Goal: Task Accomplishment & Management: Manage account settings

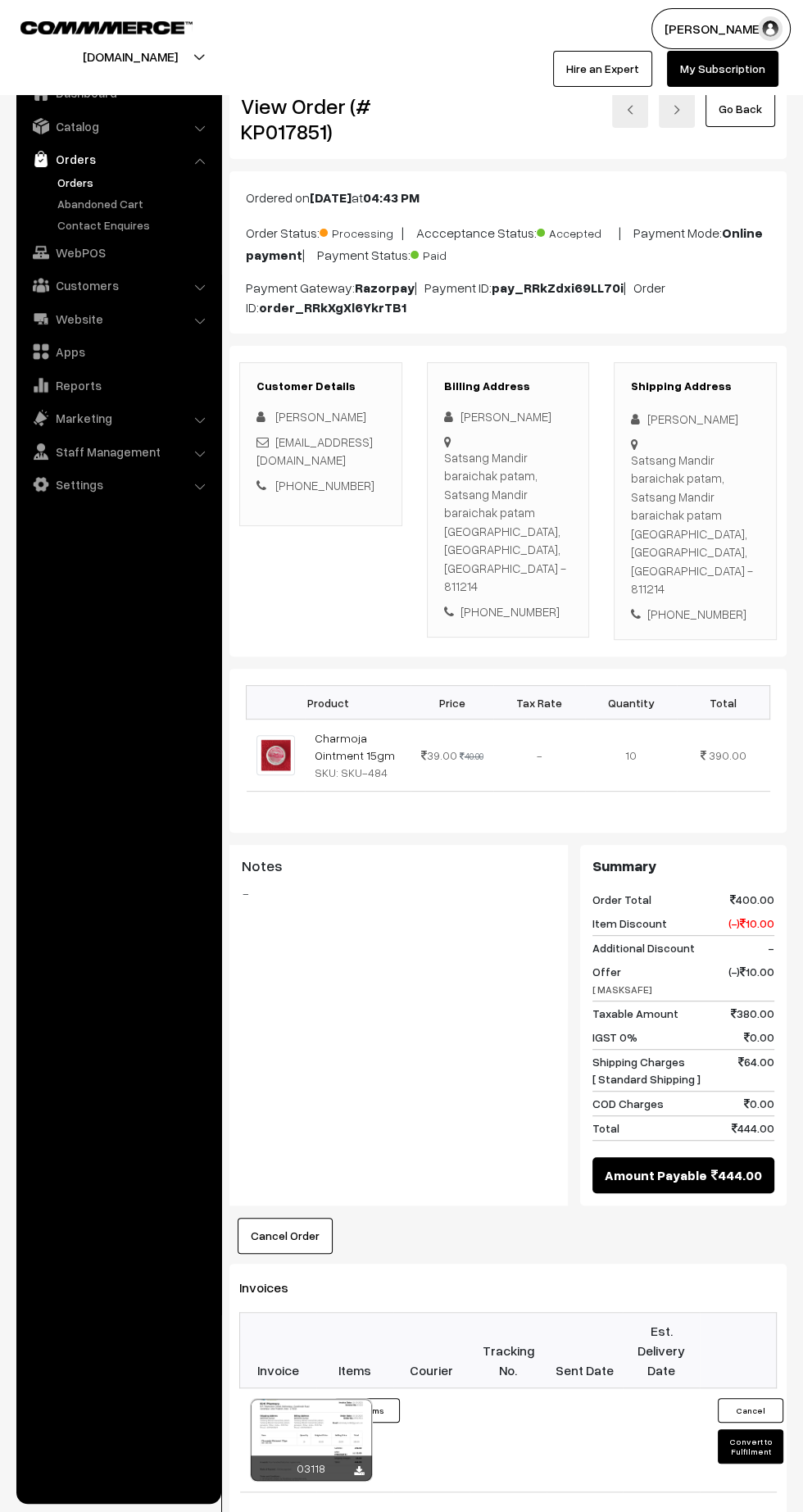
click at [70, 216] on link "Contact Enquires" at bounding box center [134, 225] width 162 height 17
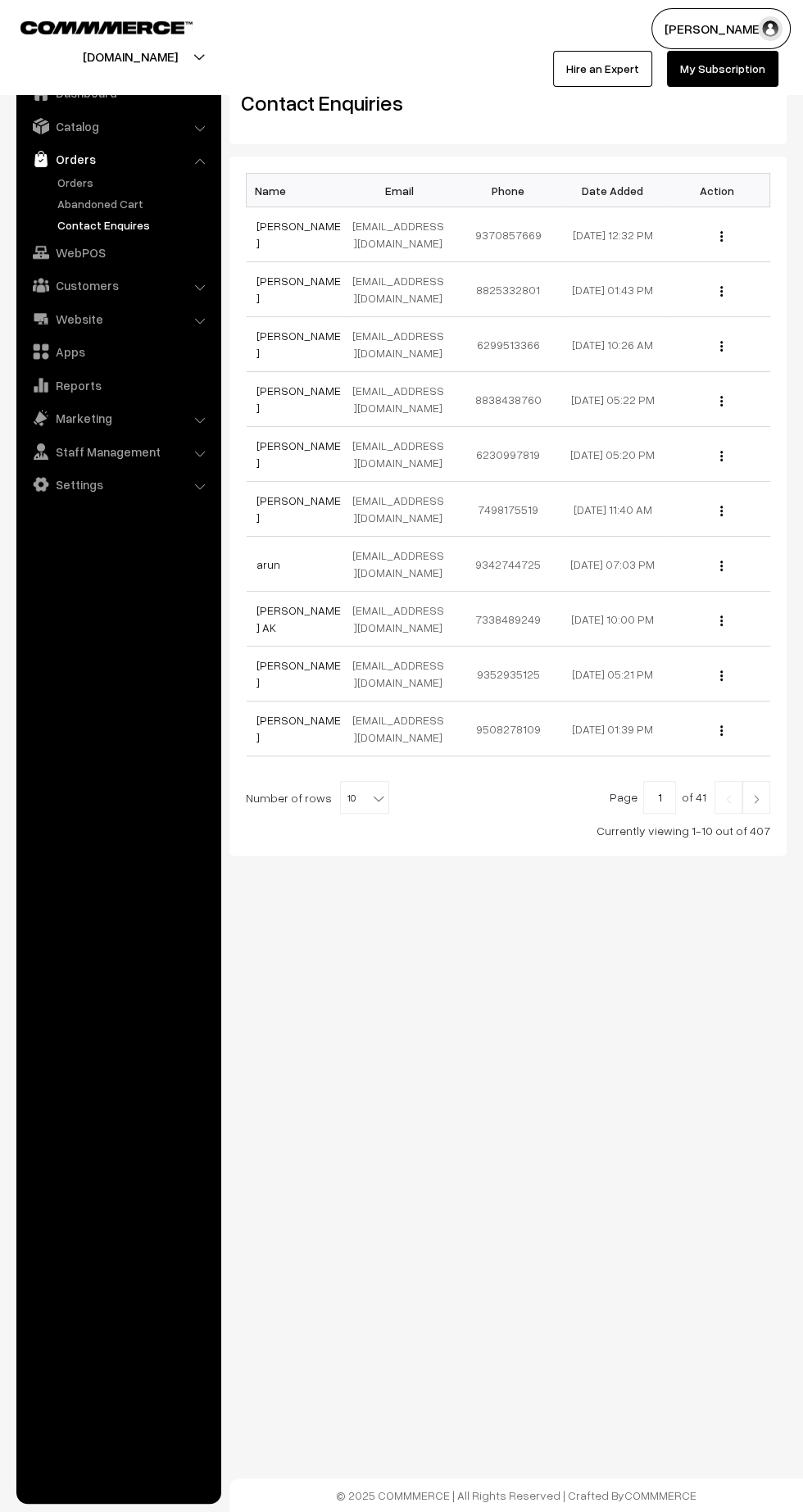
click at [75, 182] on link "Orders" at bounding box center [134, 182] width 162 height 17
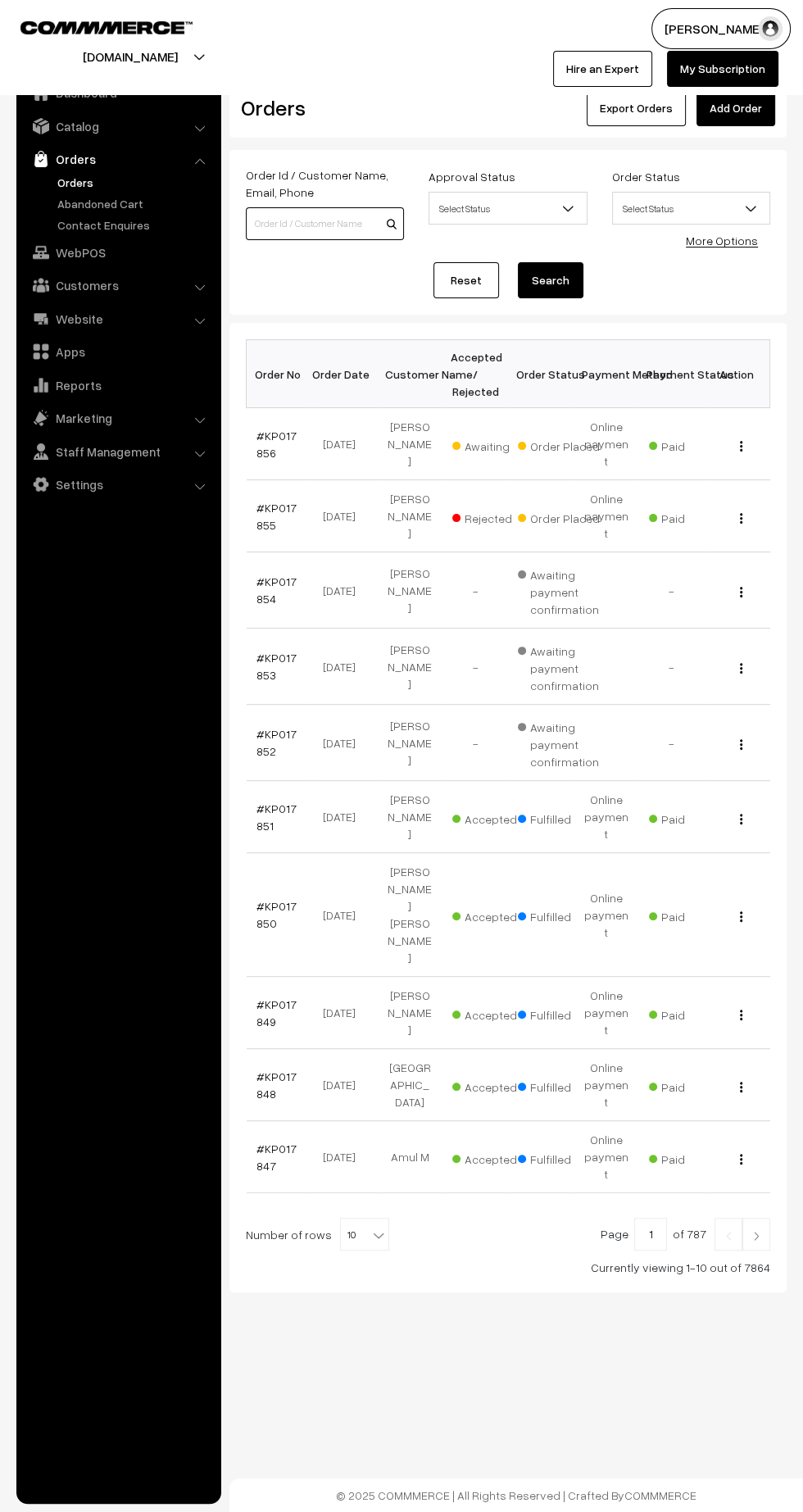
click at [284, 225] on input at bounding box center [324, 224] width 158 height 33
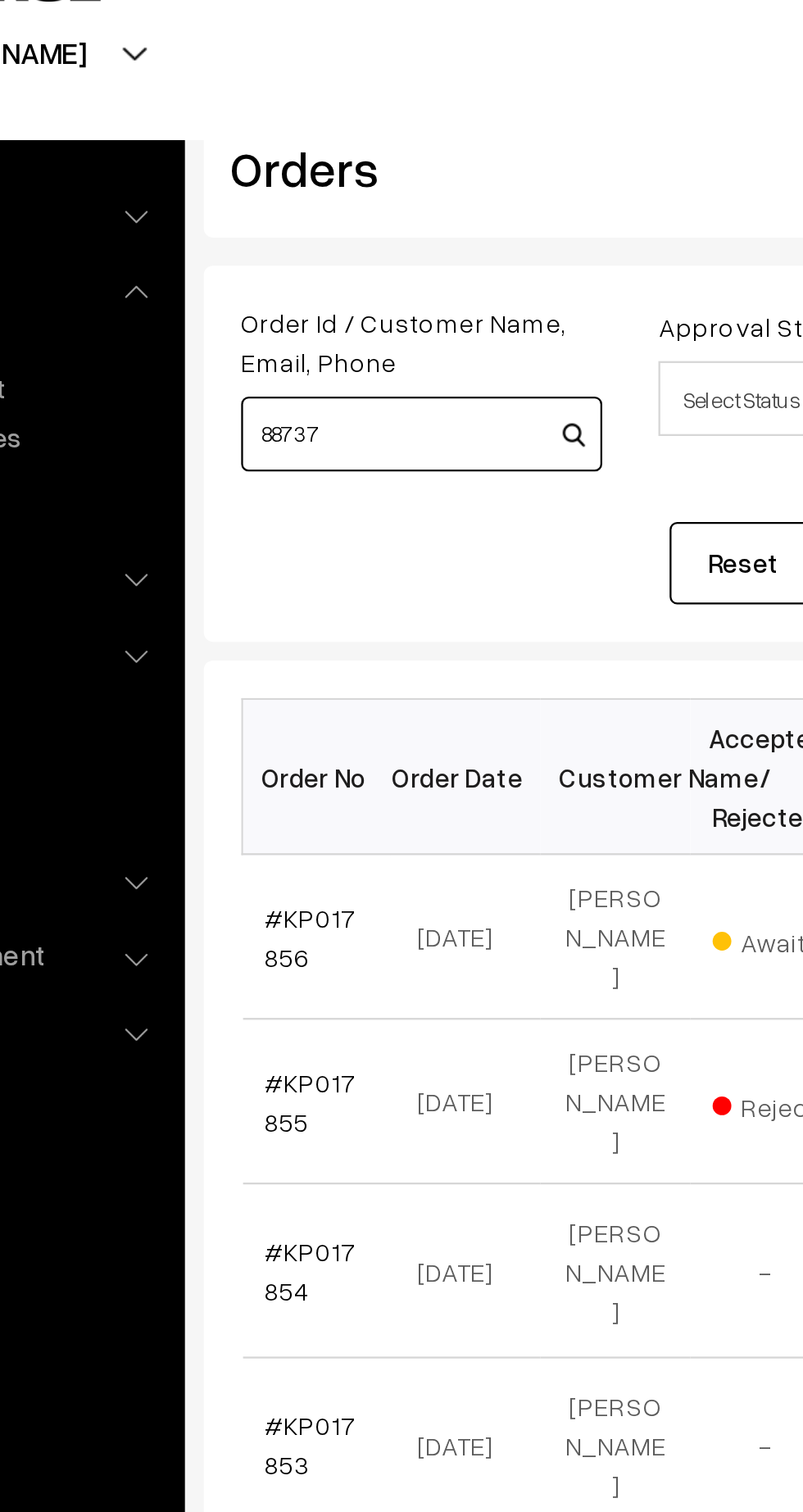
type input "88737"
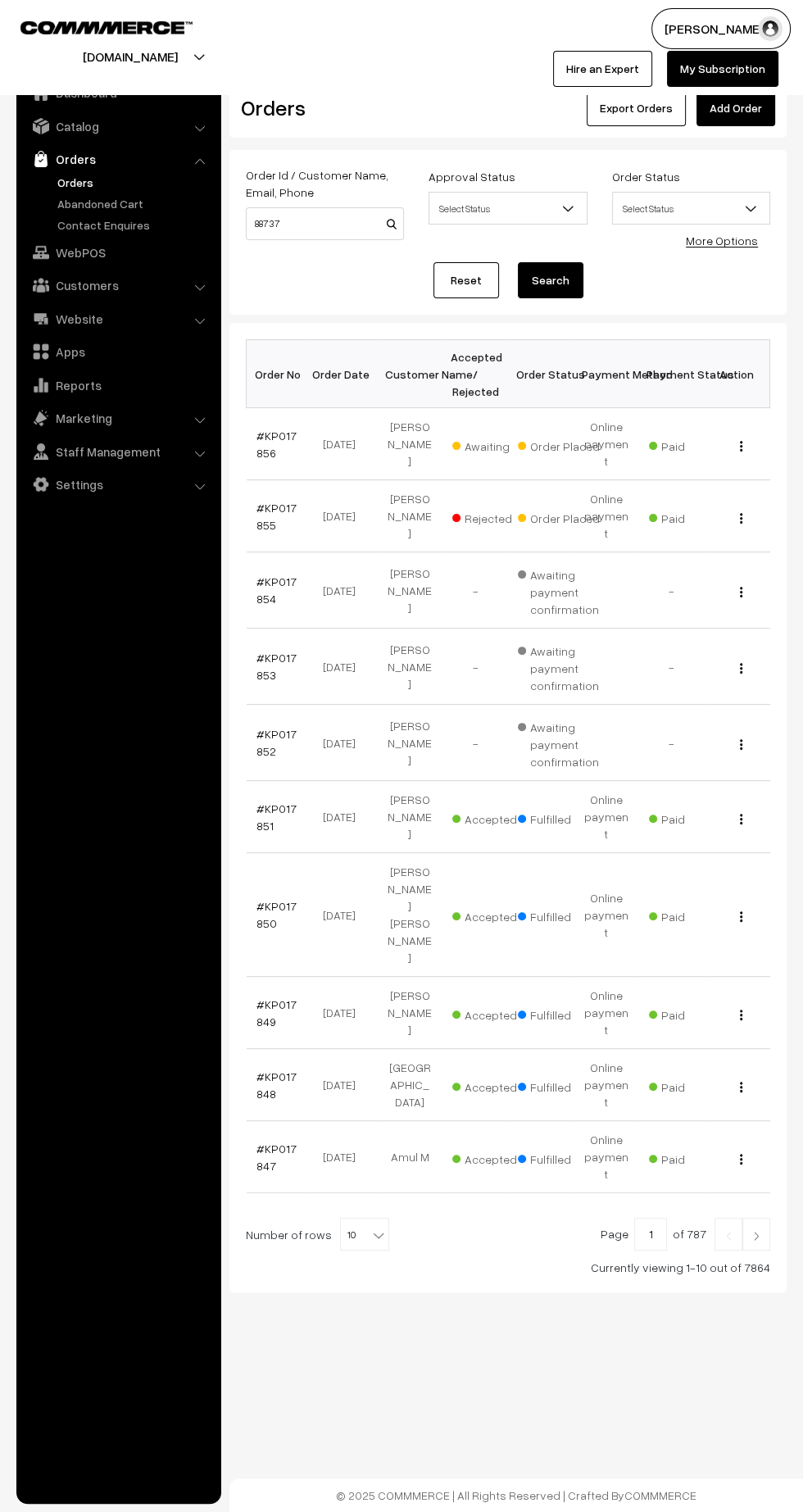
click at [75, 175] on link "Orders" at bounding box center [134, 182] width 162 height 17
click at [262, 442] on link "#KP017856" at bounding box center [277, 444] width 41 height 31
click at [262, 441] on link "#KP017856" at bounding box center [277, 444] width 41 height 31
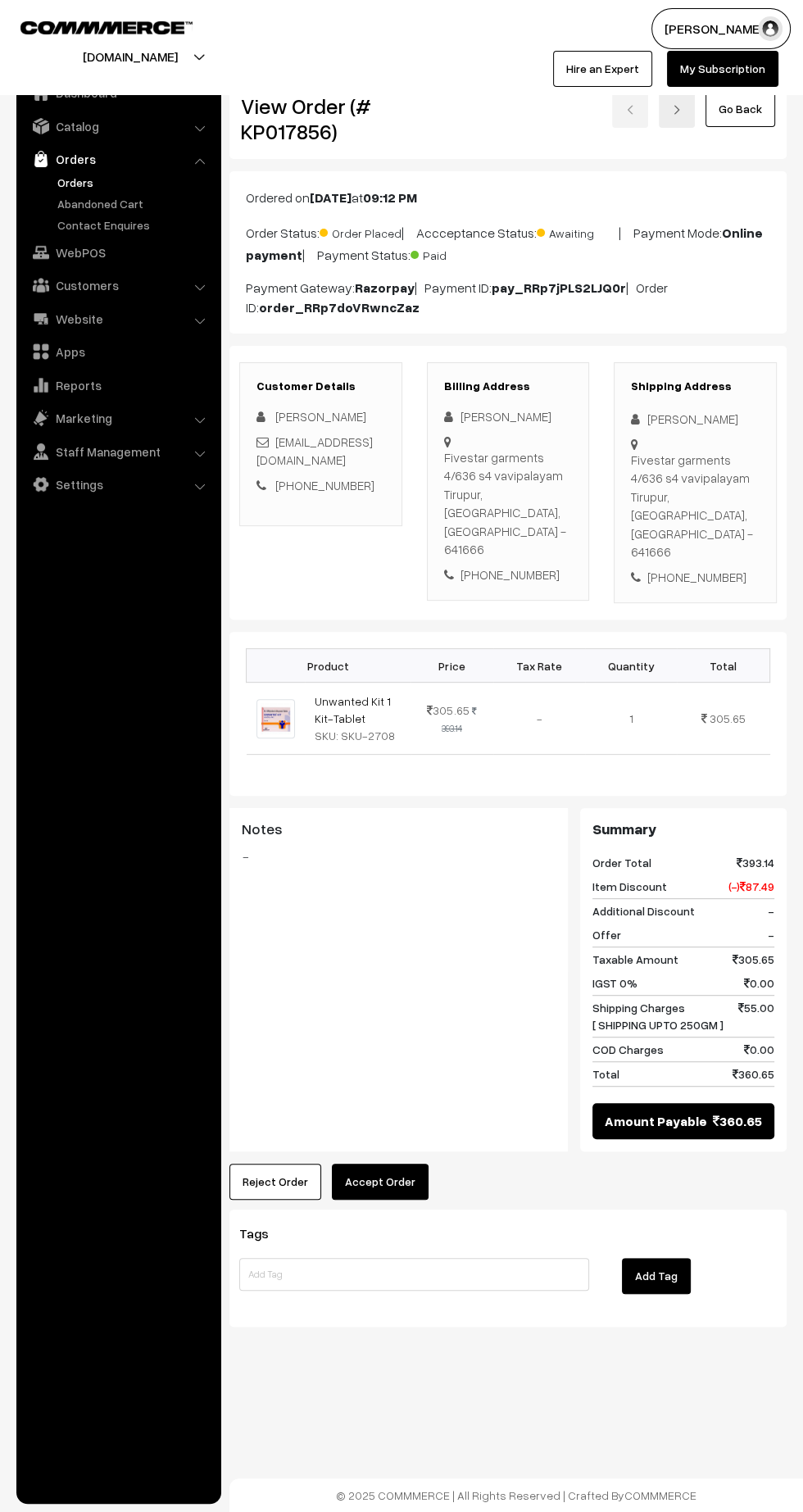
click at [334, 694] on link "Unwanted Kit 1 Kit-Tablet" at bounding box center [353, 709] width 76 height 31
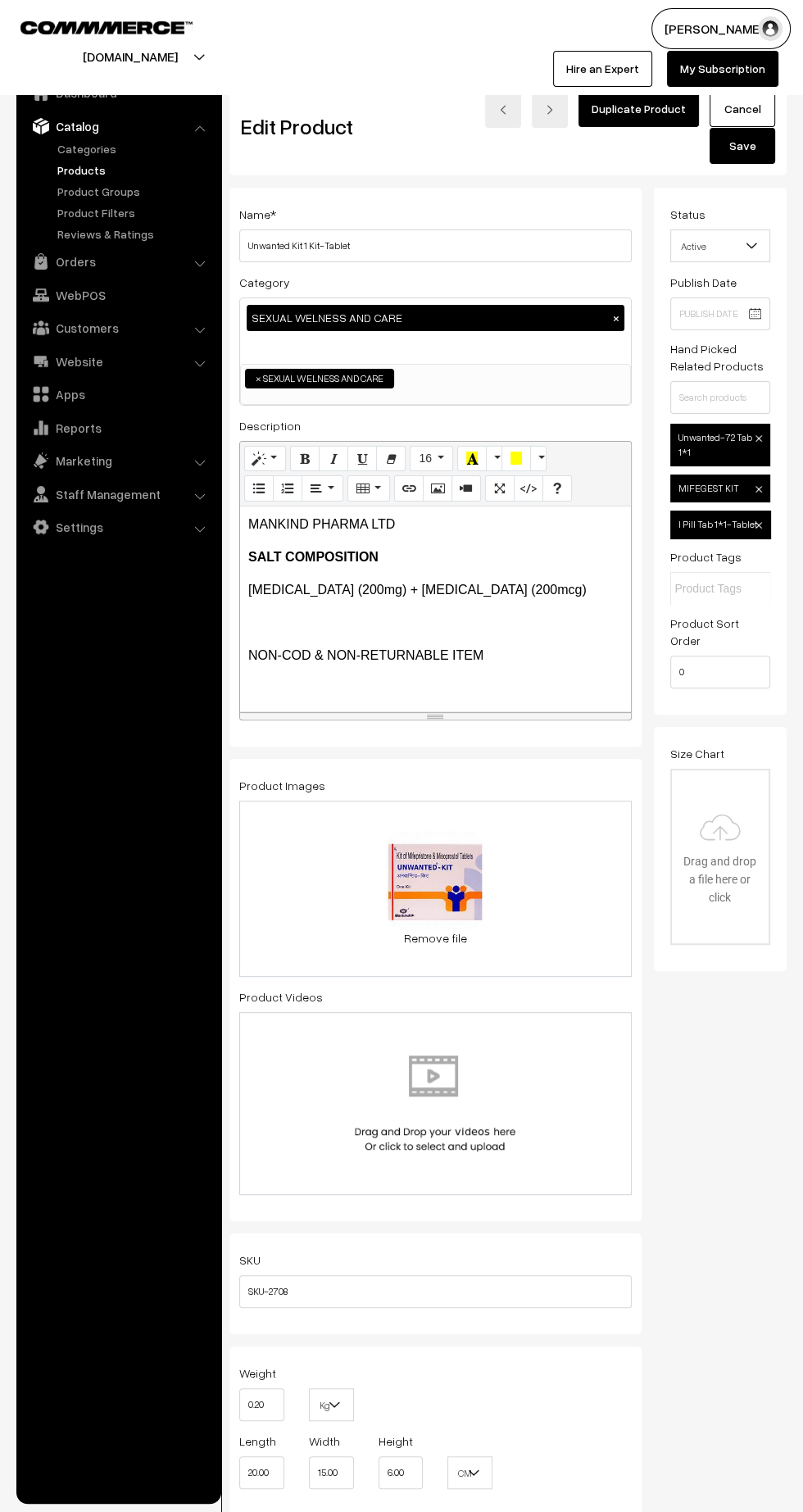
click at [729, 253] on span "Active" at bounding box center [720, 247] width 99 height 29
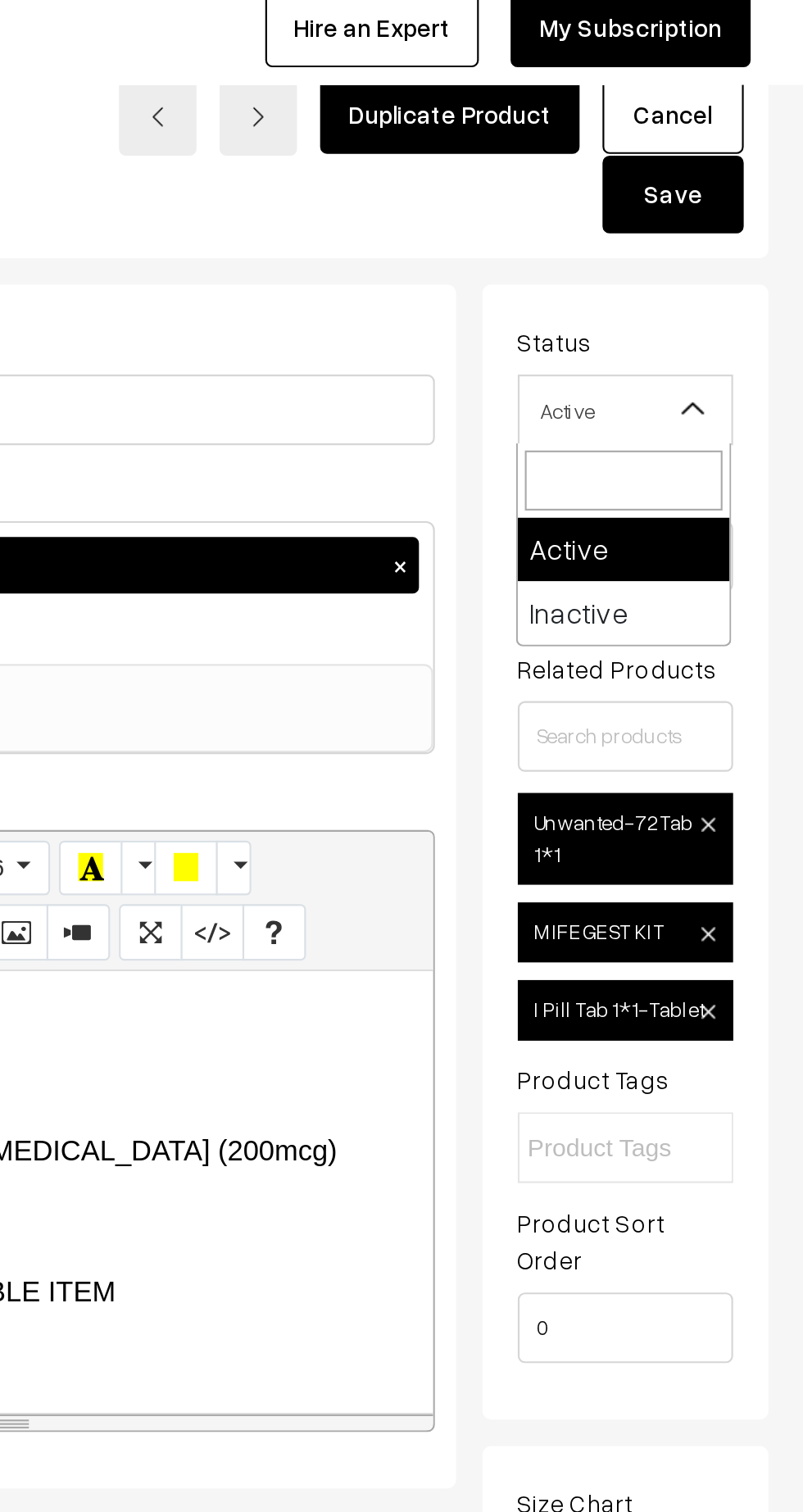
select select "2"
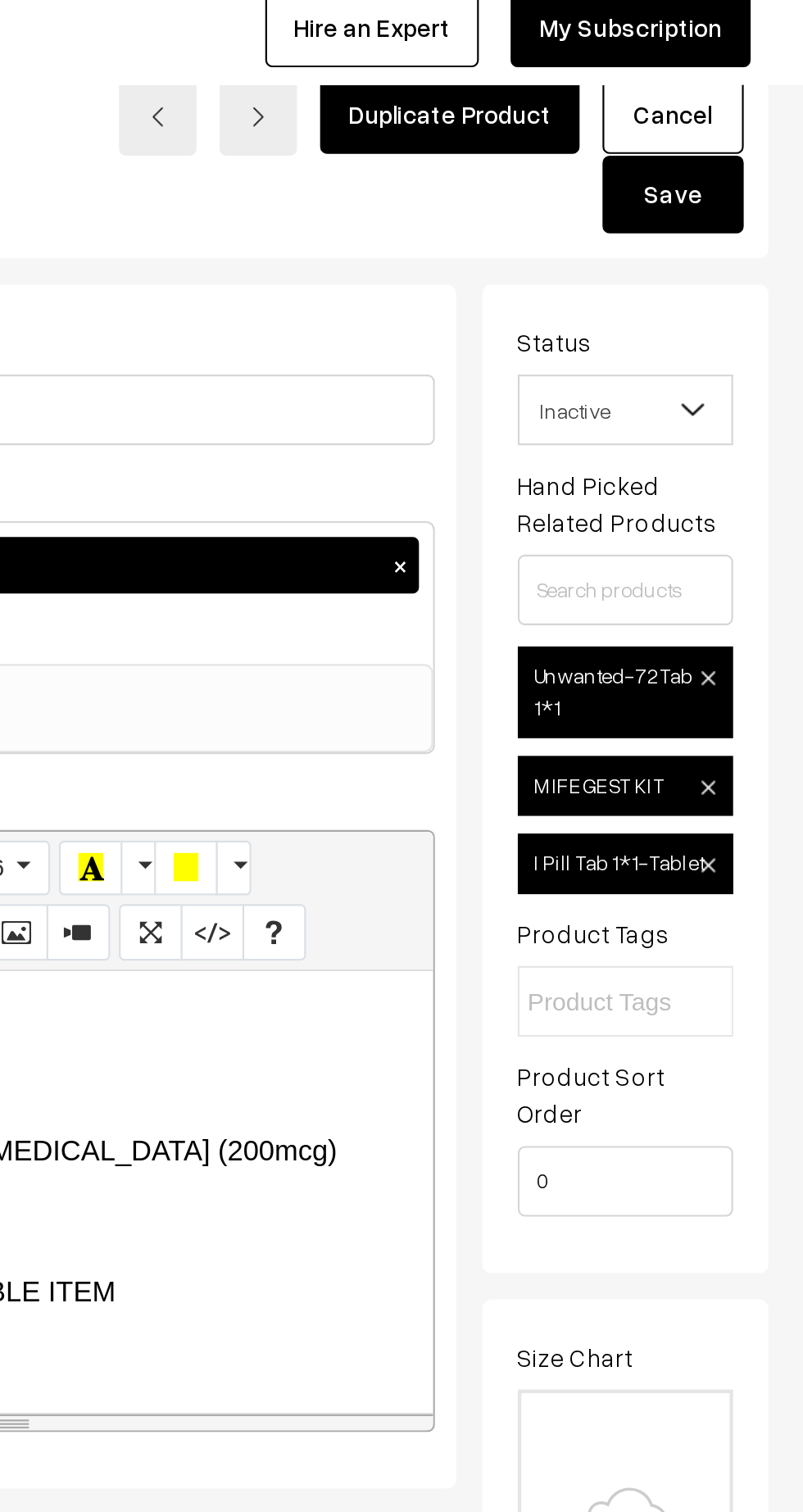
click at [752, 144] on button "Save" at bounding box center [743, 145] width 66 height 36
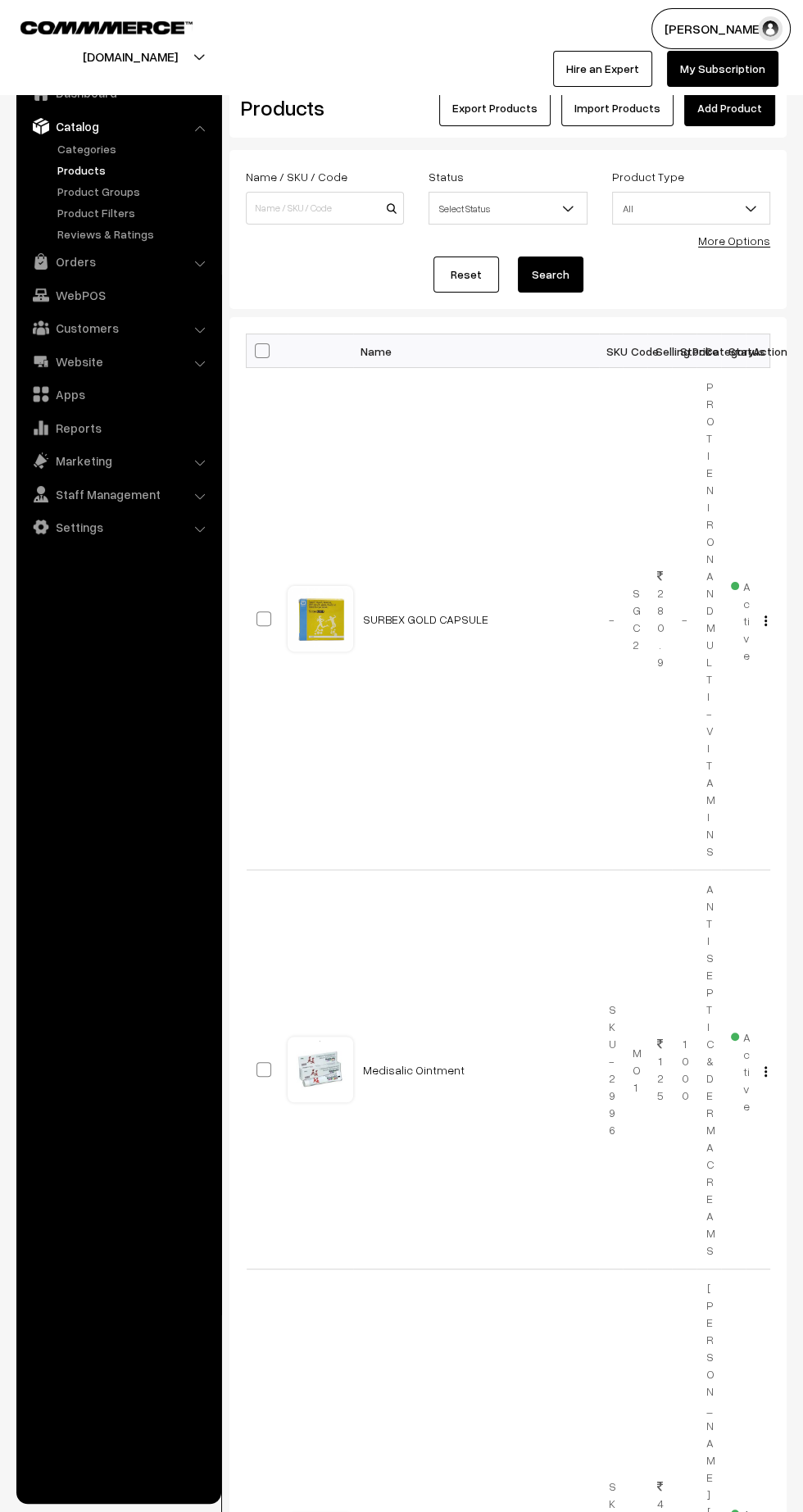
click at [75, 259] on link "Orders" at bounding box center [117, 261] width 195 height 30
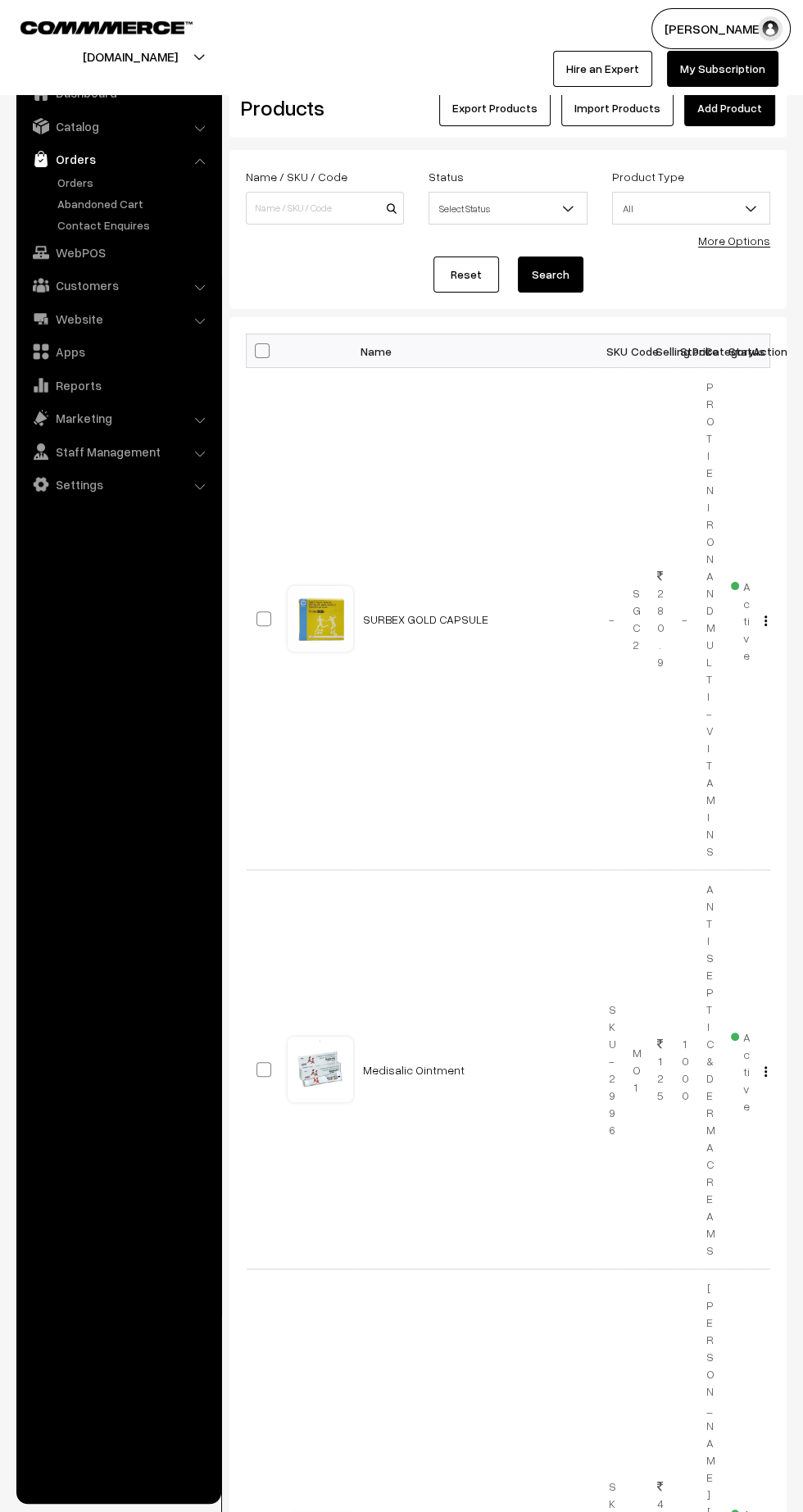
click at [82, 180] on link "Orders" at bounding box center [134, 182] width 162 height 17
